Goal: Task Accomplishment & Management: Complete application form

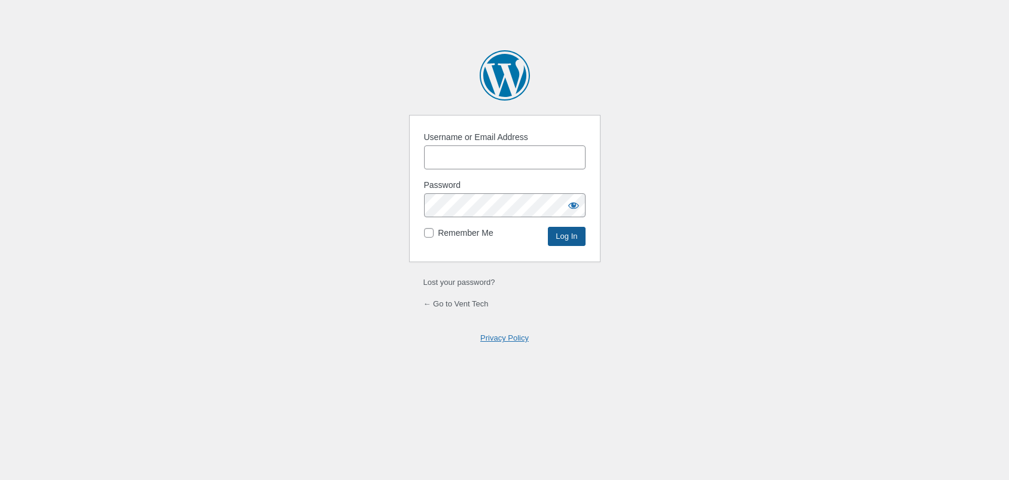
type input "ChrisMorgan"
click at [556, 237] on input "Log In" at bounding box center [566, 236] width 37 height 19
click at [576, 236] on input "Log In" at bounding box center [566, 236] width 37 height 19
click at [566, 235] on input "Log In" at bounding box center [566, 236] width 37 height 19
click at [567, 246] on form "Username or Email Address ChrisMorgan Password Remember Me Log In" at bounding box center [504, 188] width 191 height 147
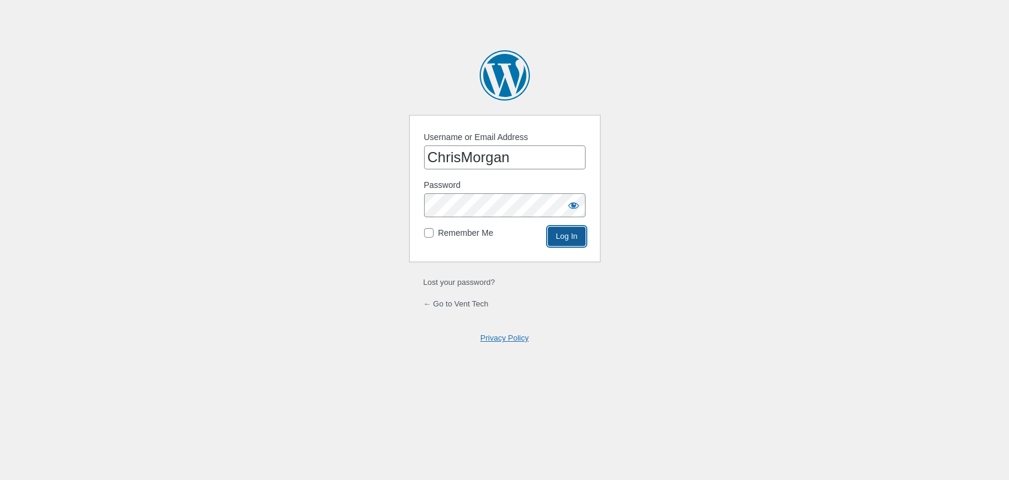
click at [567, 242] on input "Log In" at bounding box center [566, 236] width 37 height 19
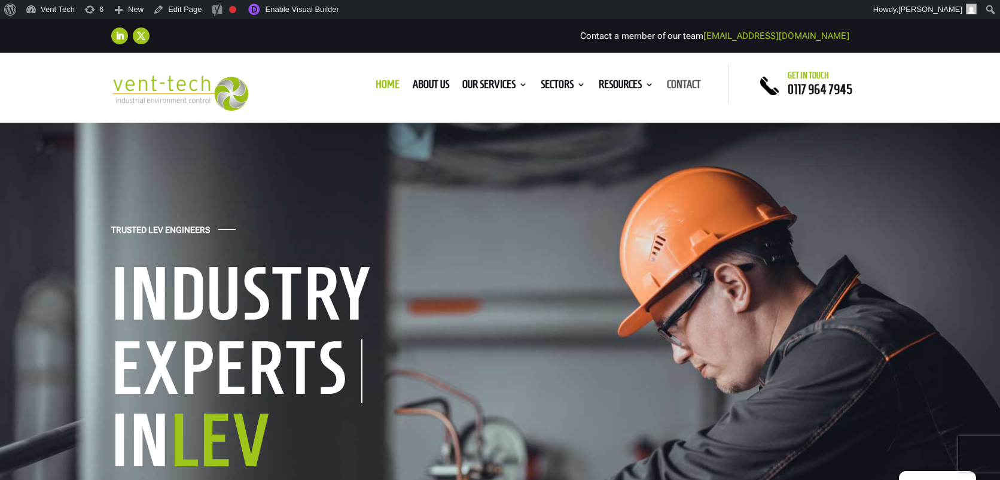
click at [683, 80] on link "Contact" at bounding box center [684, 86] width 34 height 13
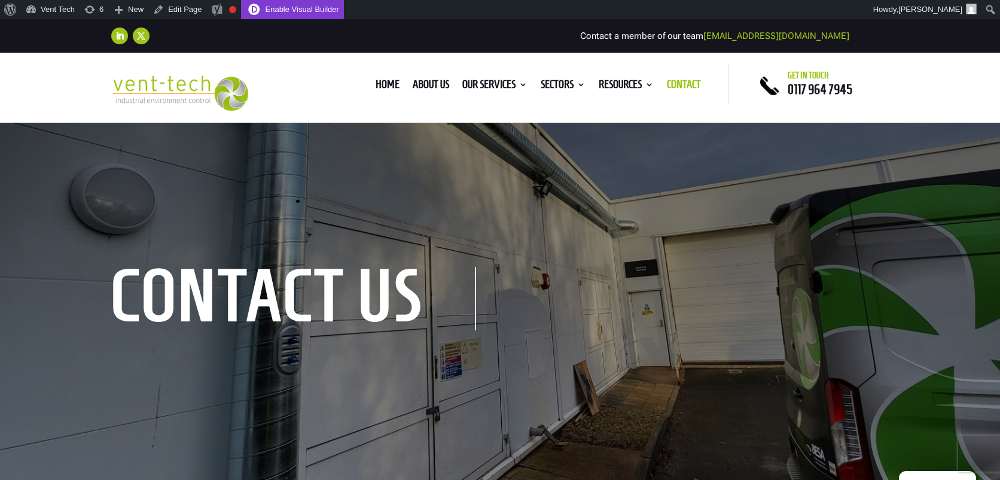
click at [311, 13] on link "Enable Visual Builder" at bounding box center [292, 9] width 103 height 19
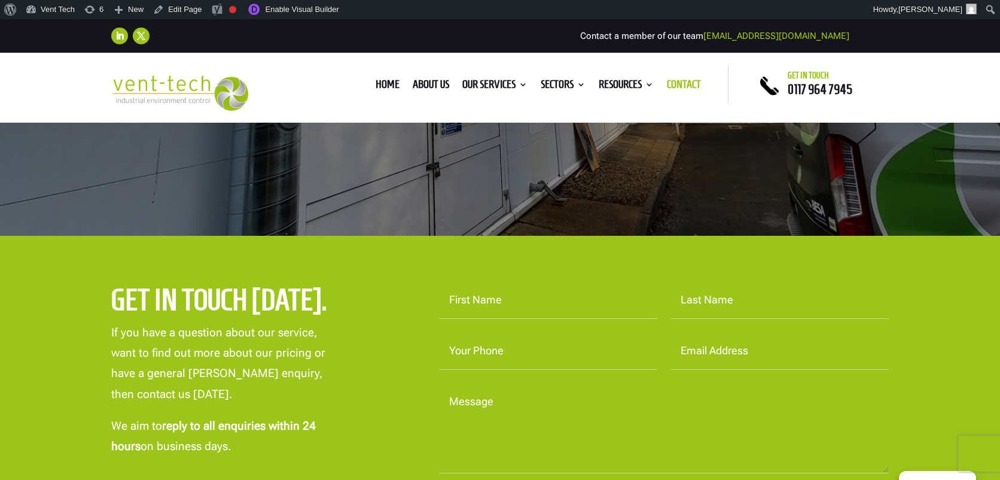
scroll to position [246, 0]
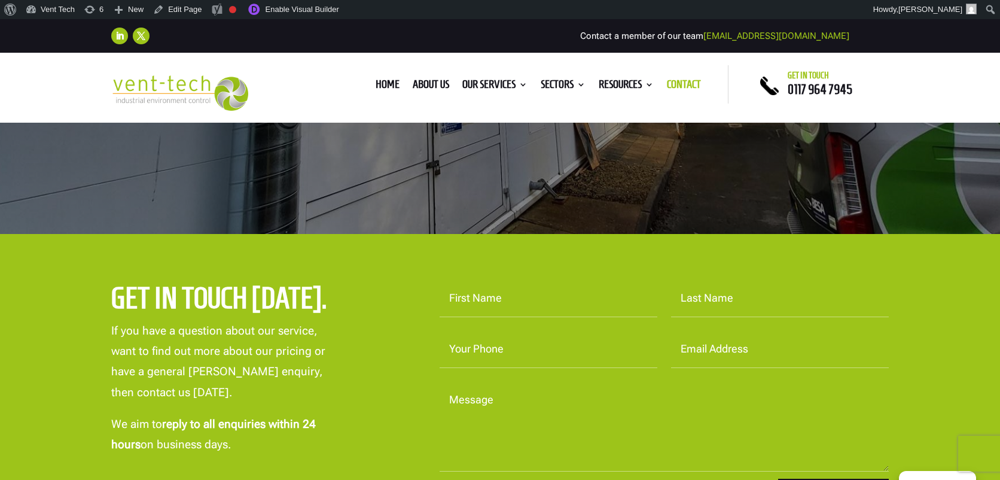
click at [529, 304] on input "First Name" at bounding box center [549, 298] width 218 height 37
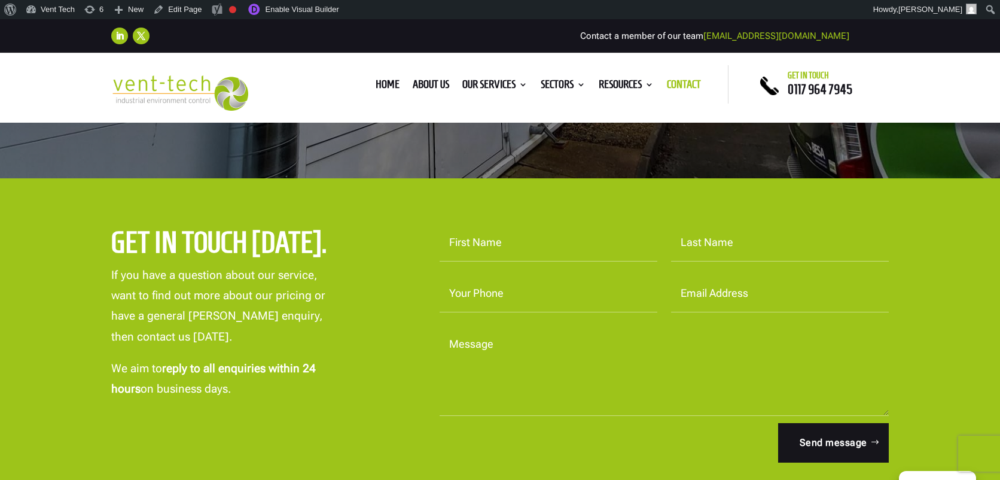
scroll to position [347, 0]
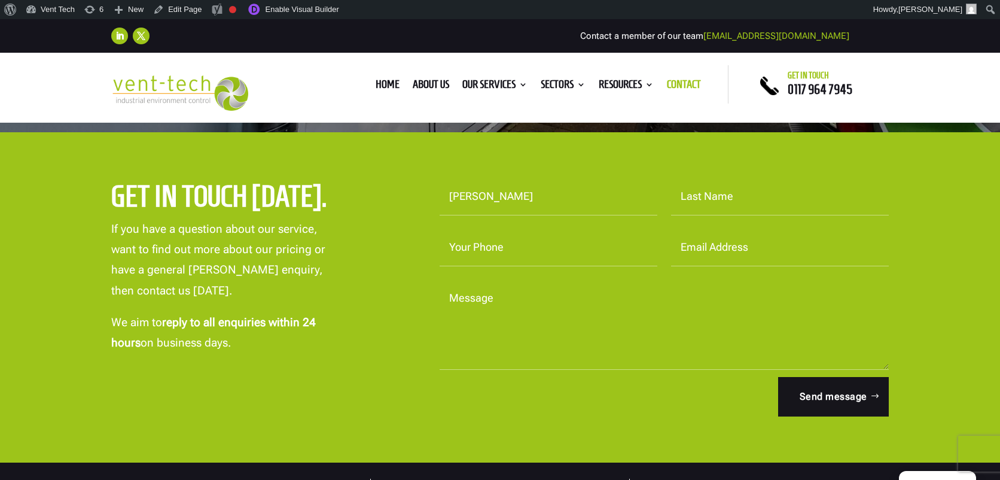
type input "Chris"
type input "Morgan"
type input "xx"
type input "xxq"
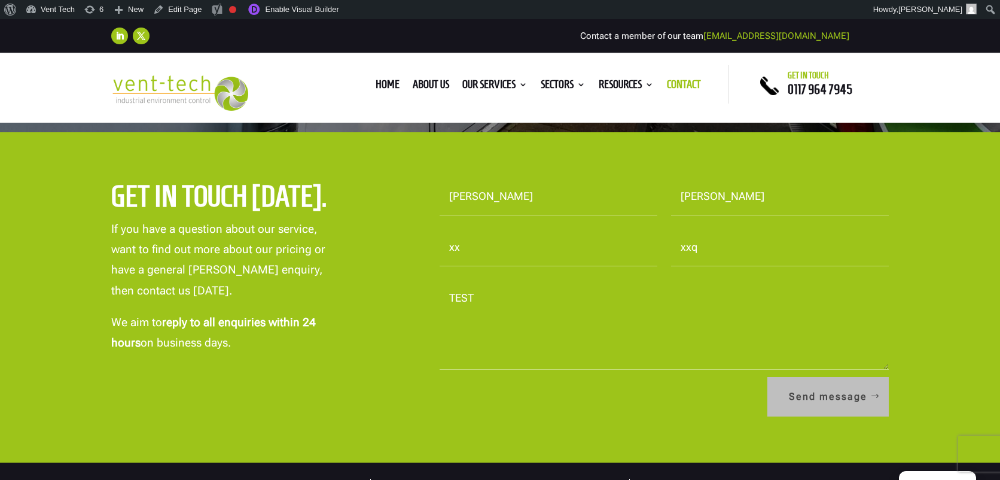
type textarea "TEST"
click at [826, 400] on button "Send message" at bounding box center [827, 396] width 121 height 39
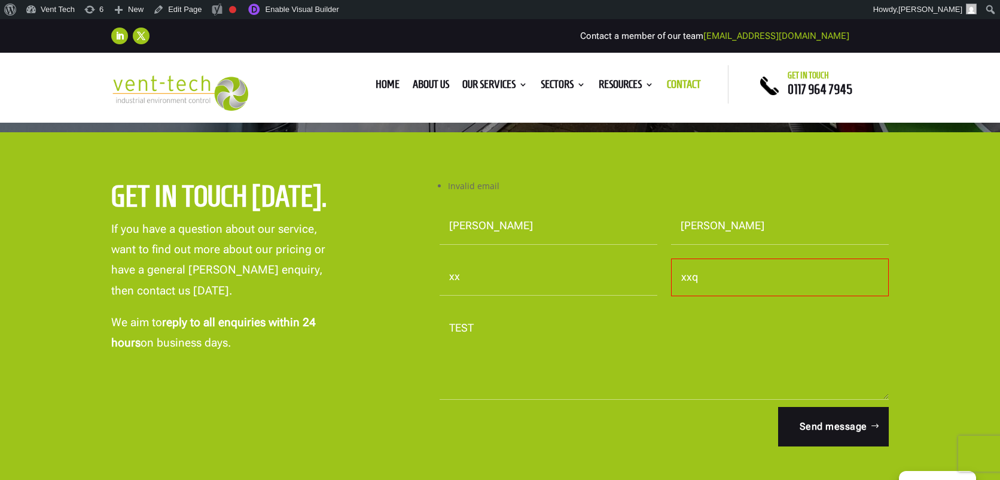
click at [713, 271] on input "xxq" at bounding box center [780, 277] width 218 height 38
drag, startPoint x: 709, startPoint y: 285, endPoint x: 680, endPoint y: 278, distance: 29.0
click at [680, 278] on input "xxq" at bounding box center [780, 277] width 218 height 38
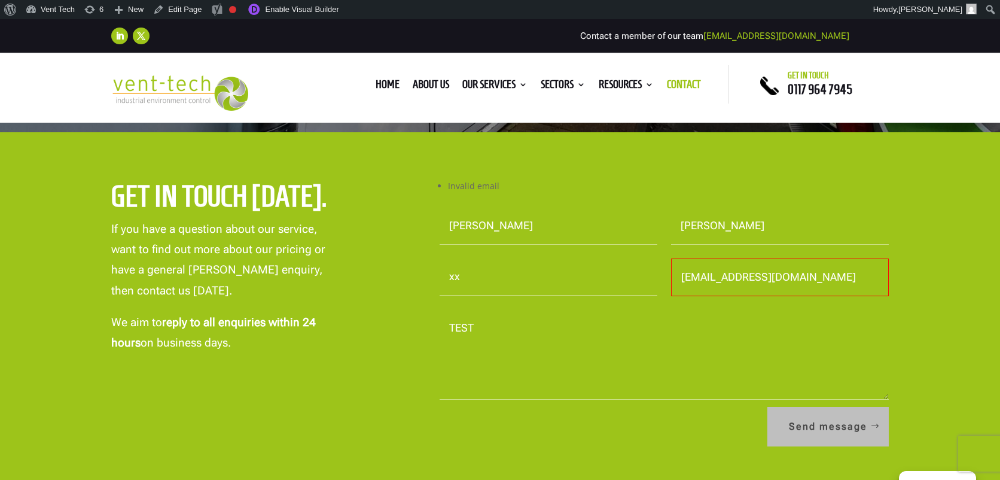
type input "chrismorgan140@gmail.com"
click at [831, 435] on button "Send message" at bounding box center [827, 426] width 121 height 39
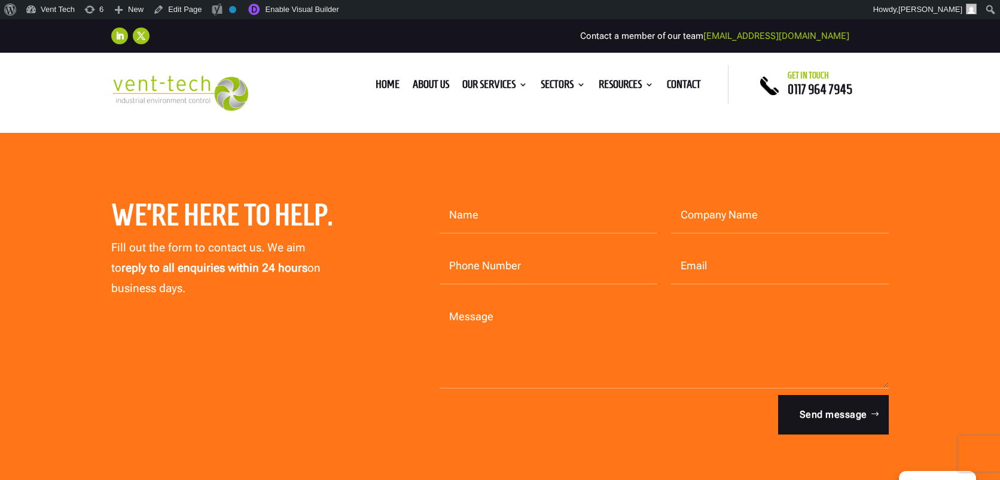
scroll to position [598, 0]
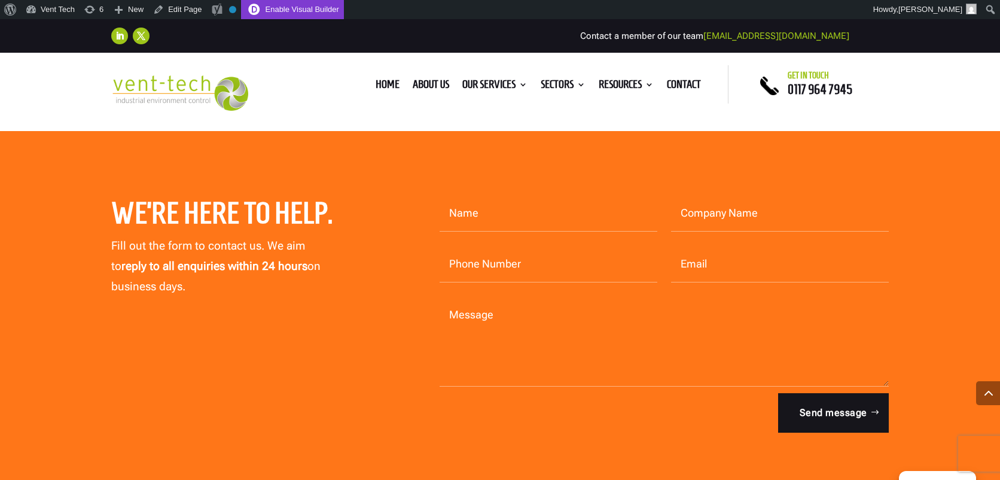
click at [278, 8] on link "Enable Visual Builder" at bounding box center [292, 9] width 103 height 19
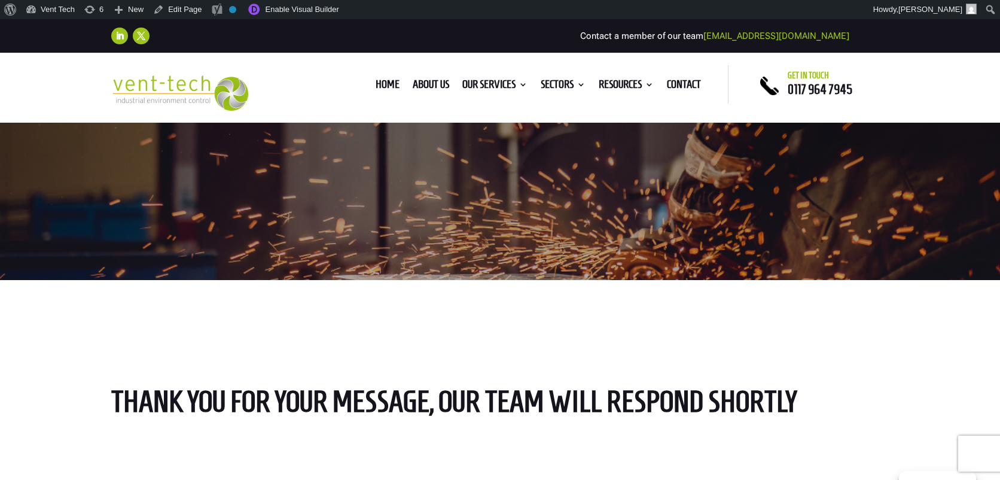
scroll to position [73, 0]
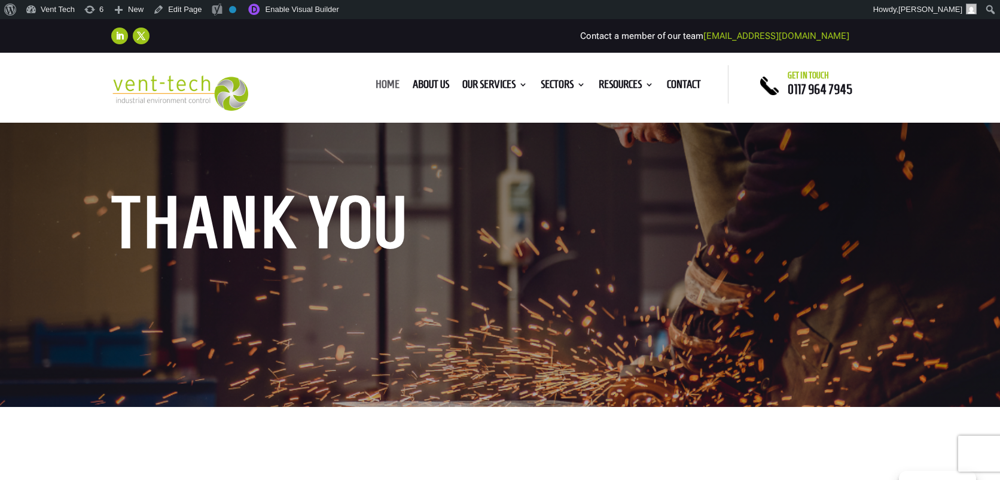
click at [387, 86] on link "Home" at bounding box center [388, 86] width 24 height 13
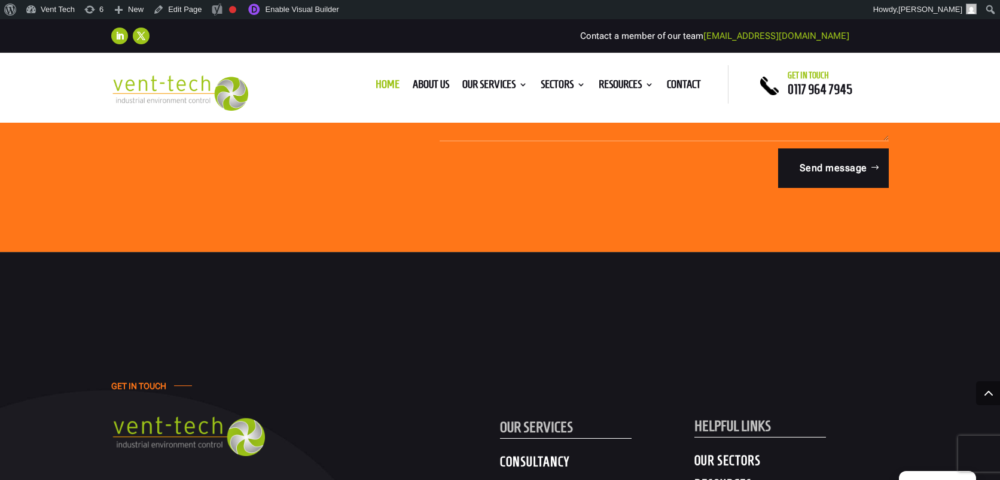
scroll to position [5805, 0]
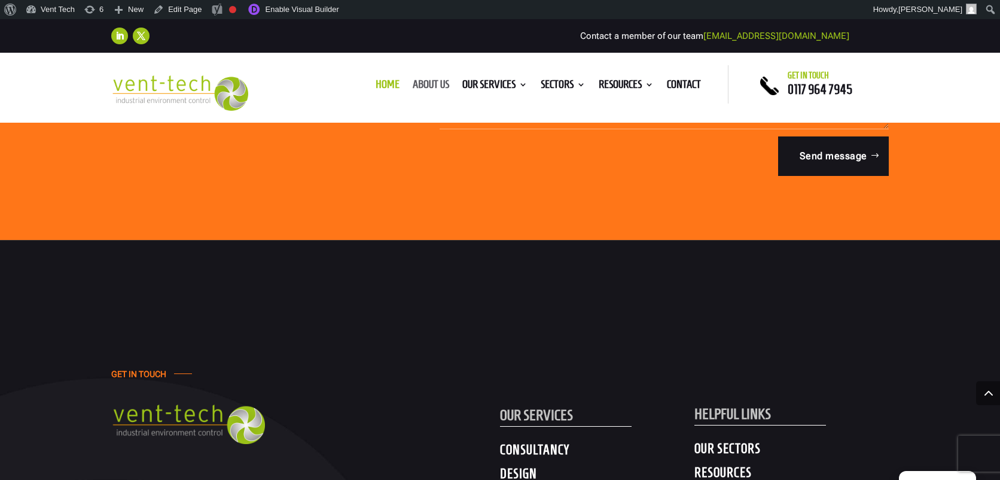
click at [432, 85] on link "About us" at bounding box center [431, 86] width 36 height 13
click at [430, 84] on link "About us" at bounding box center [431, 86] width 36 height 13
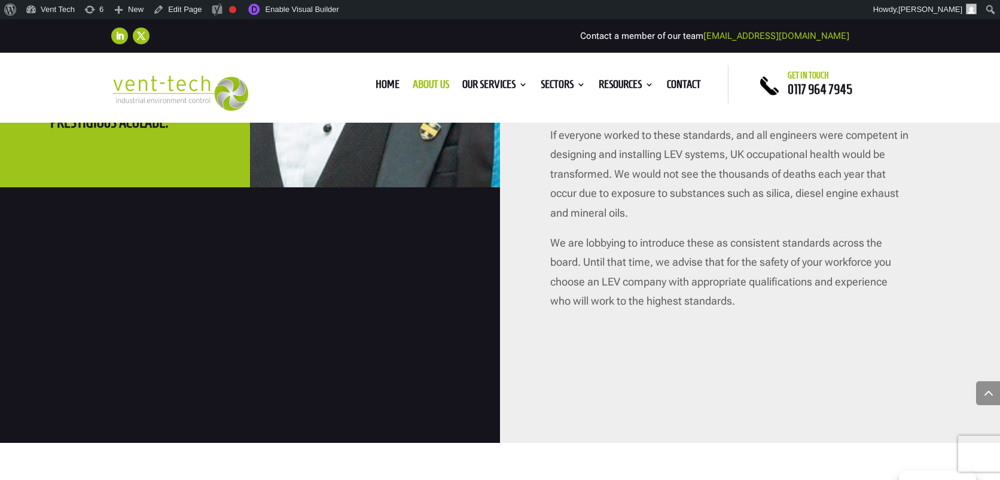
scroll to position [2751, 0]
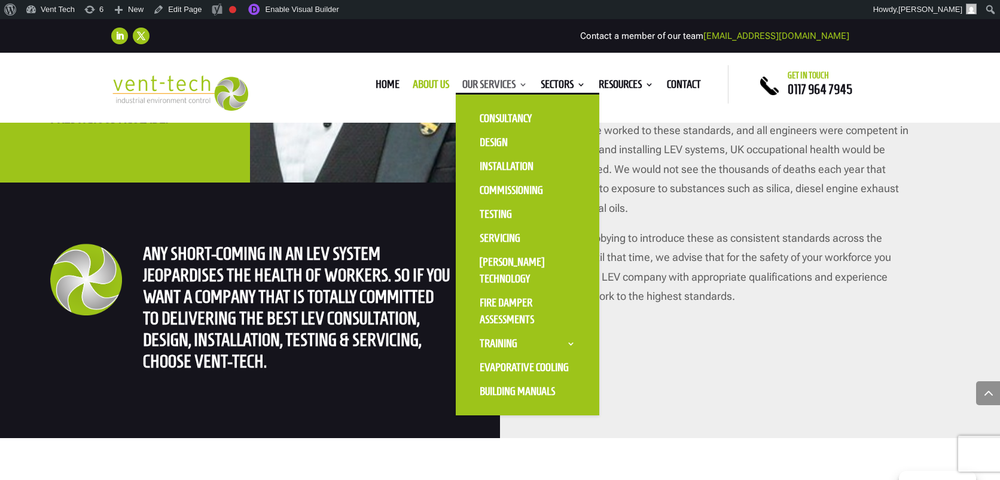
click at [483, 87] on link "Our Services" at bounding box center [494, 86] width 65 height 13
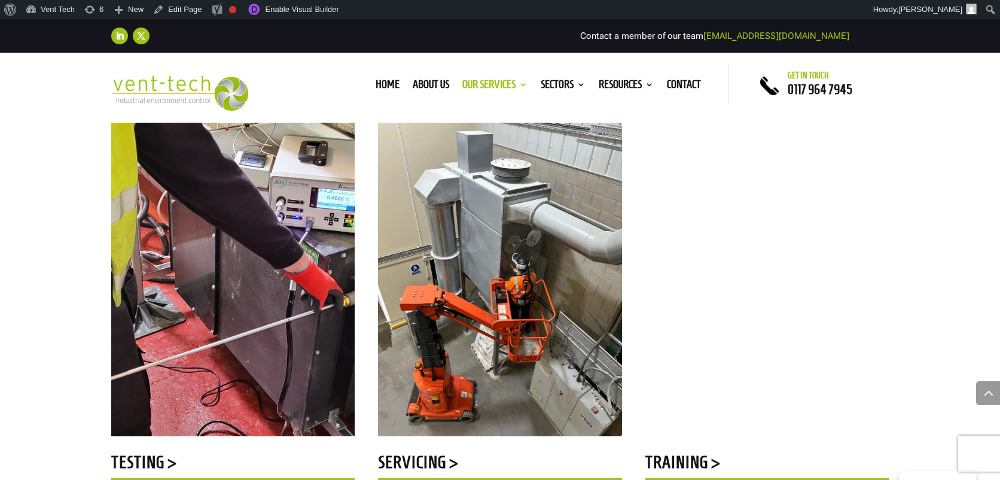
scroll to position [551, 0]
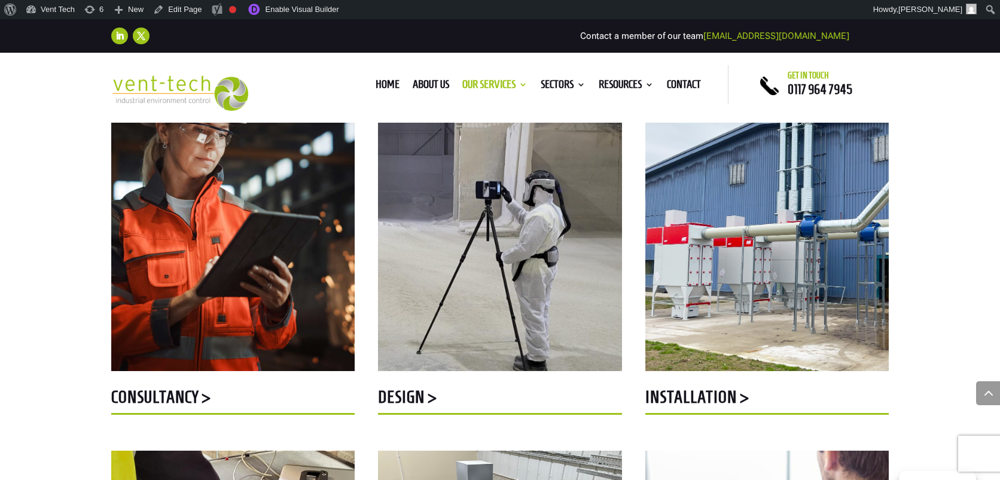
click at [242, 221] on img at bounding box center [232, 213] width 243 height 315
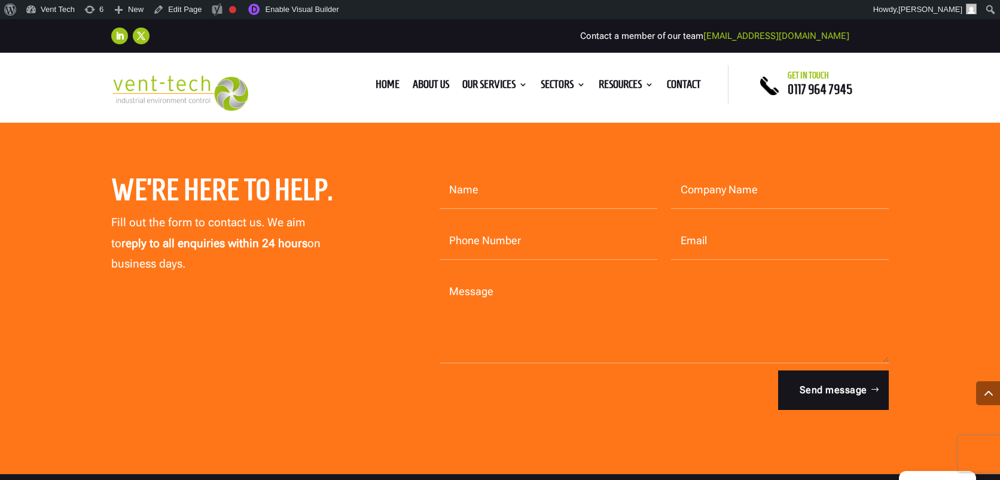
scroll to position [3736, 0]
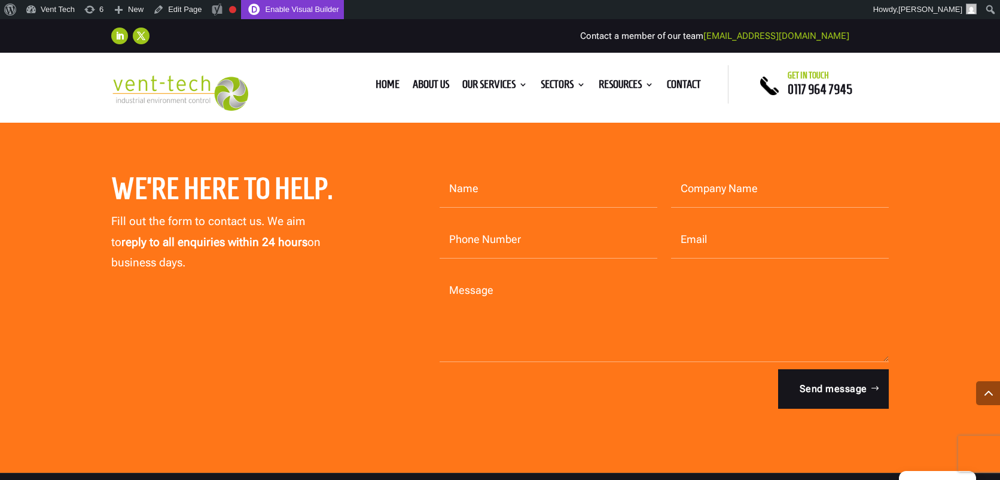
click at [297, 12] on link "Enable Visual Builder" at bounding box center [292, 9] width 103 height 19
